Goal: Information Seeking & Learning: Learn about a topic

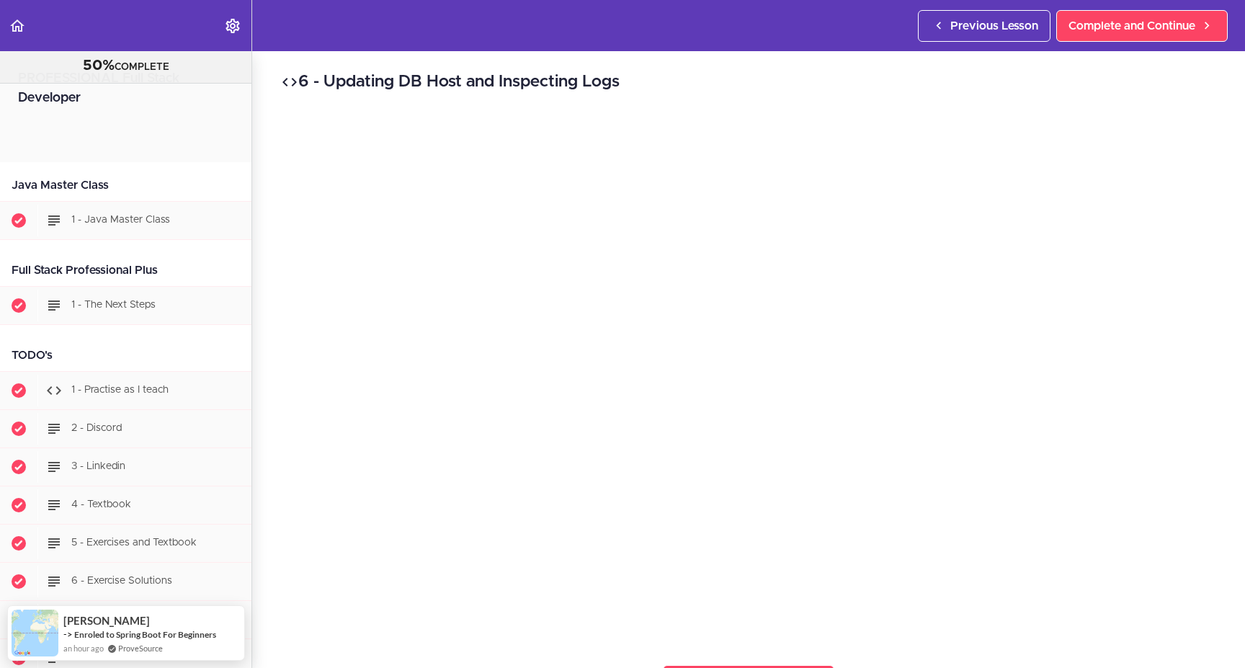
scroll to position [11248, 0]
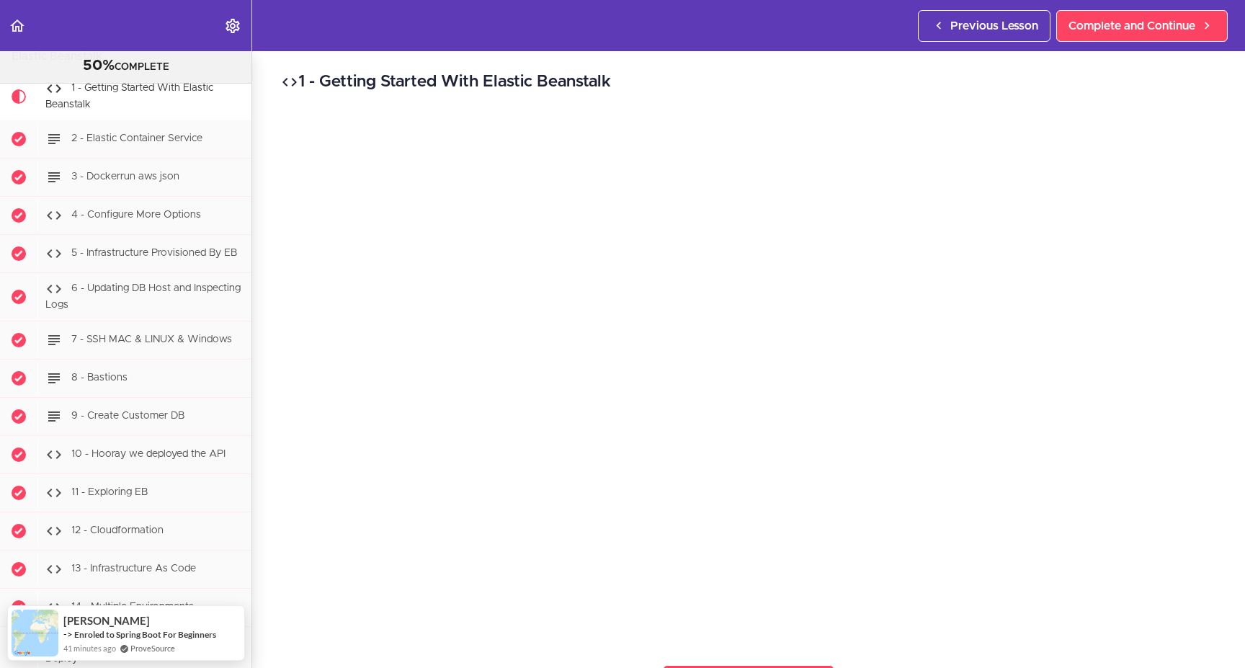
click at [751, 81] on h2 "1 - Getting Started With Elastic Beanstalk" at bounding box center [748, 82] width 935 height 25
click at [584, 80] on h2 "1 - Getting Started With Elastic Beanstalk" at bounding box center [748, 82] width 935 height 25
click at [749, 85] on h2 "1 - Getting Started With Elastic Beanstalk" at bounding box center [748, 82] width 935 height 25
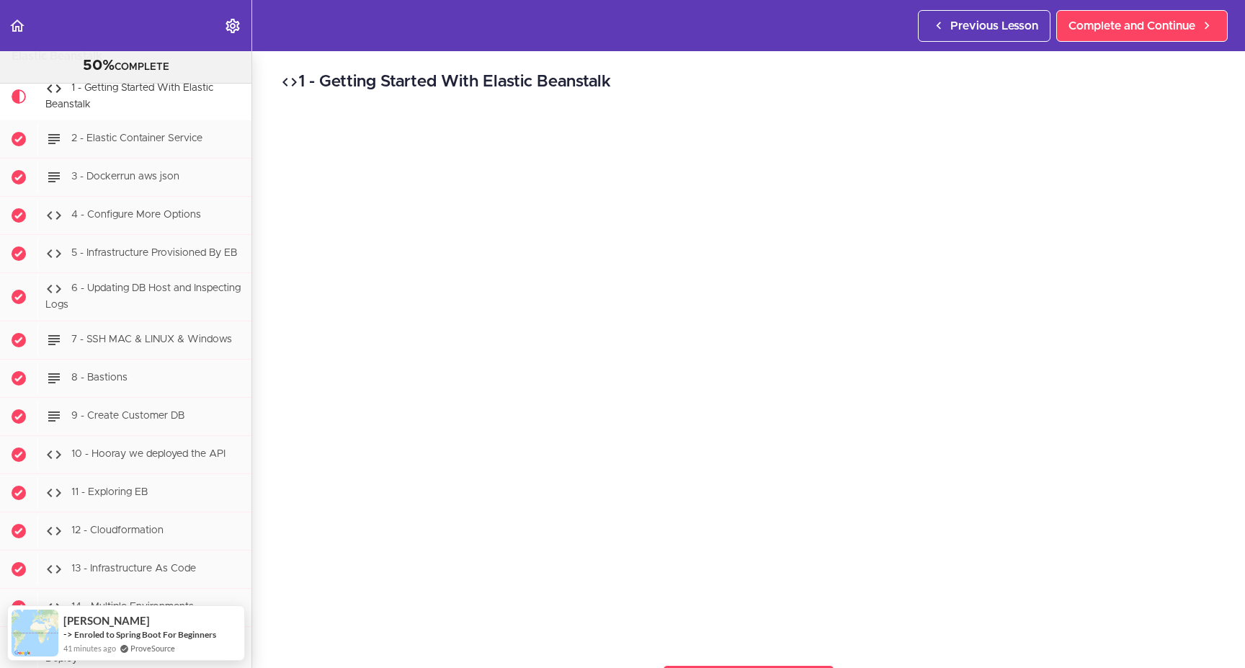
click at [466, 80] on h2 "1 - Getting Started With Elastic Beanstalk" at bounding box center [748, 82] width 935 height 25
click at [472, 81] on h2 "1 - Getting Started With Elastic Beanstalk" at bounding box center [748, 82] width 935 height 25
click at [679, 79] on h2 "1 - Getting Started With Elastic Beanstalk" at bounding box center [748, 82] width 935 height 25
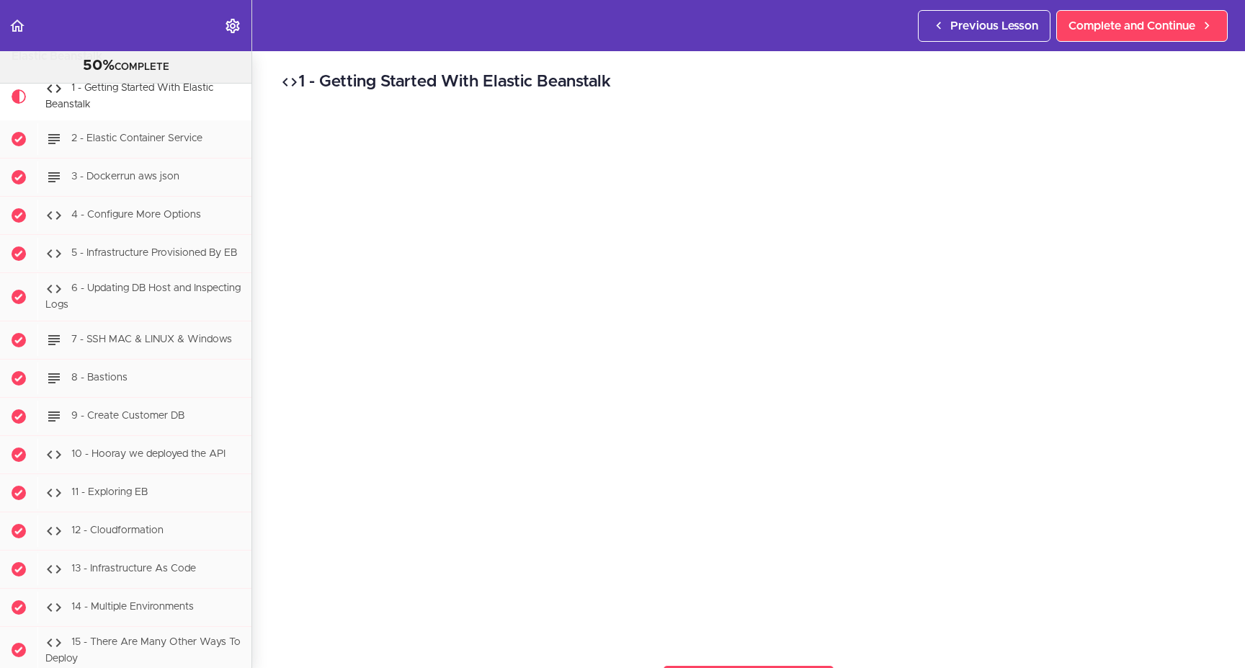
click at [471, 80] on h2 "1 - Getting Started With Elastic Beanstalk" at bounding box center [748, 82] width 935 height 25
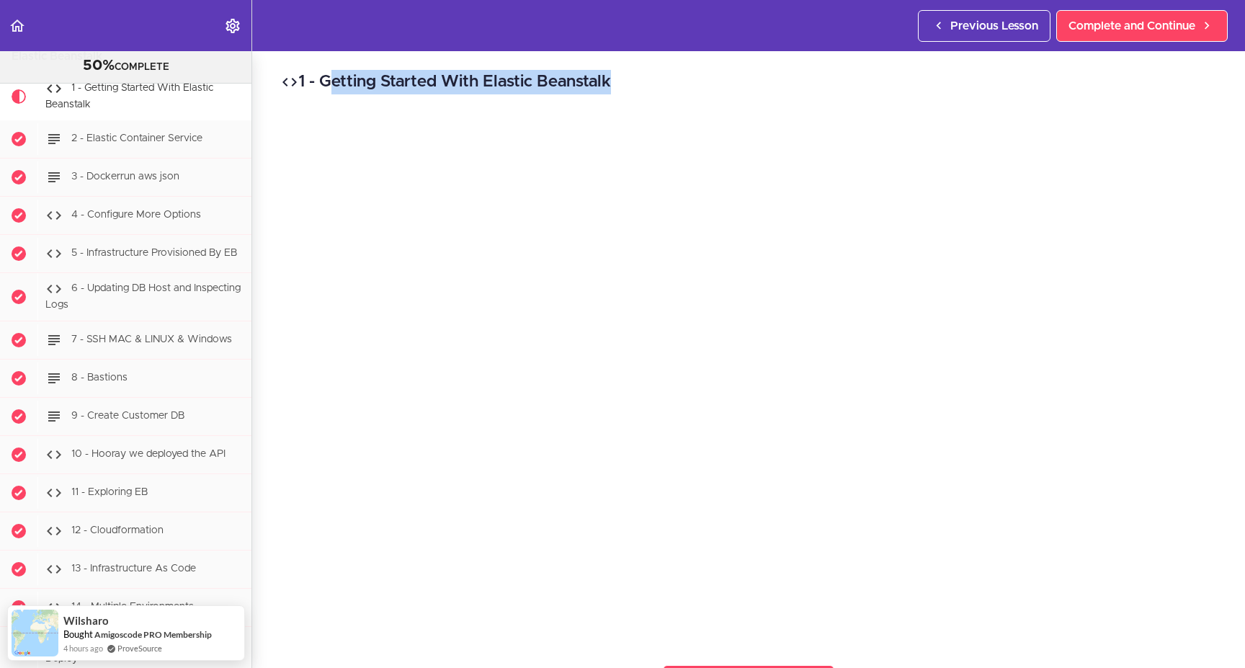
click at [471, 80] on h2 "1 - Getting Started With Elastic Beanstalk" at bounding box center [748, 82] width 935 height 25
click at [657, 80] on h2 "1 - Getting Started With Elastic Beanstalk" at bounding box center [748, 82] width 935 height 25
click at [695, 84] on h2 "1 - Getting Started With Elastic Beanstalk" at bounding box center [748, 82] width 935 height 25
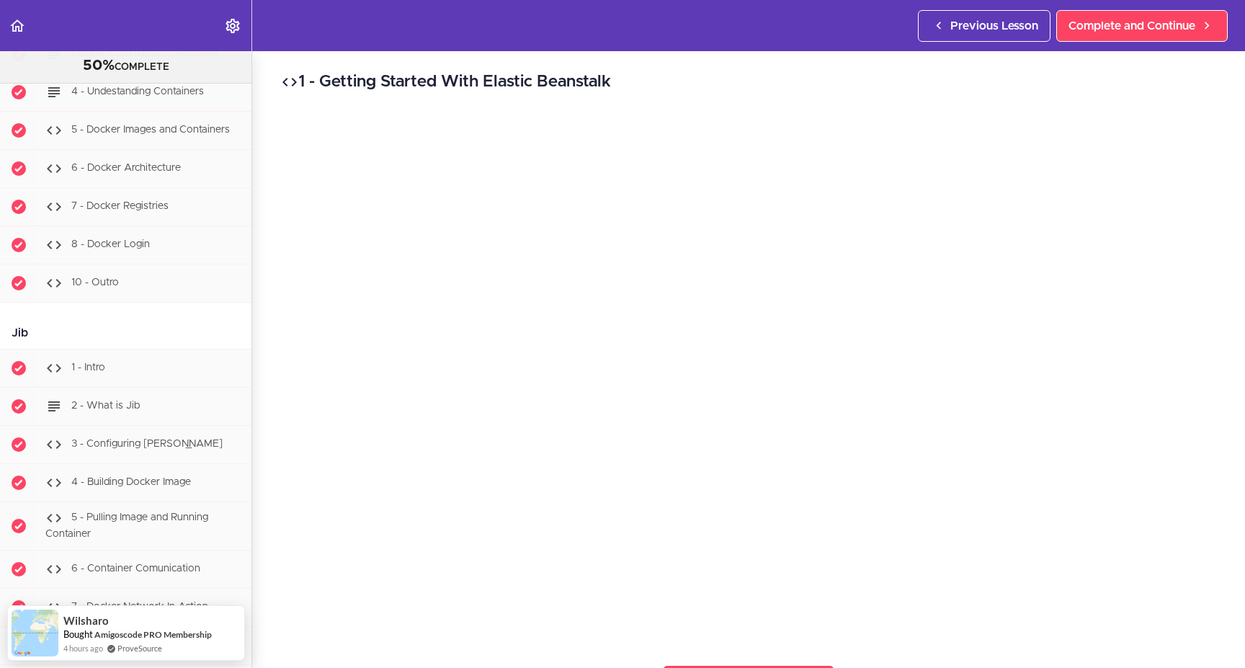
scroll to position [10026, 0]
click at [789, 45] on header "Autoplay Autocomplete Previous Lesson Complete and Continue" at bounding box center [622, 25] width 1245 height 51
drag, startPoint x: 681, startPoint y: 66, endPoint x: 688, endPoint y: 126, distance: 60.2
click at [681, 66] on div "1 - Getting Started With Elastic Beanstalk Complete and Continue 1 - Follow us …" at bounding box center [748, 359] width 993 height 617
